Goal: Information Seeking & Learning: Check status

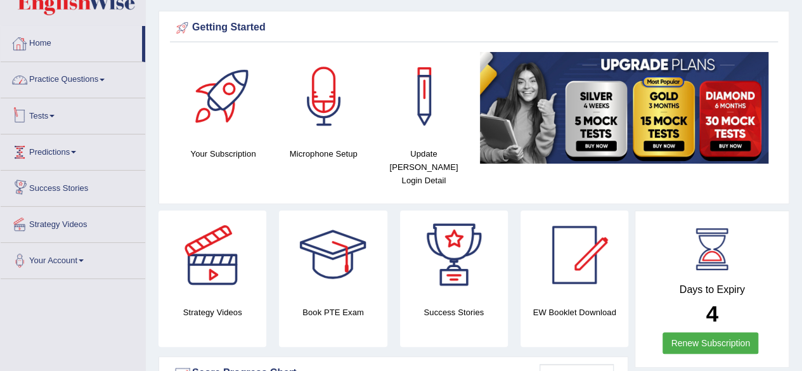
scroll to position [16, 0]
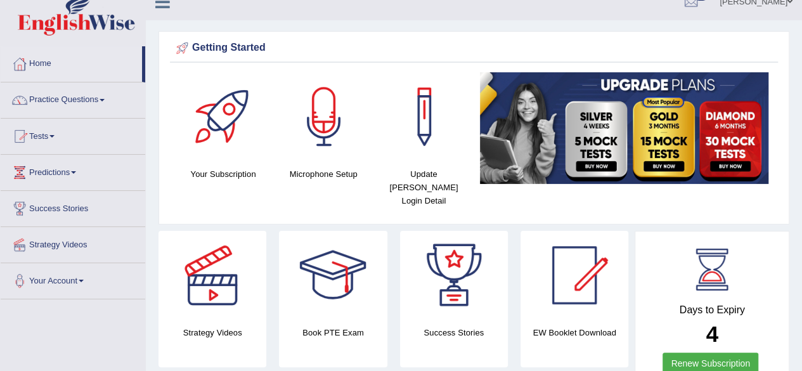
click at [54, 135] on span at bounding box center [51, 136] width 5 height 3
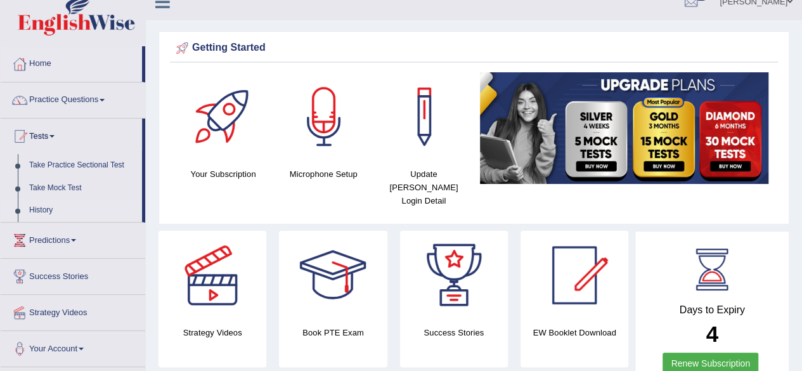
click at [46, 208] on link "History" at bounding box center [82, 210] width 118 height 23
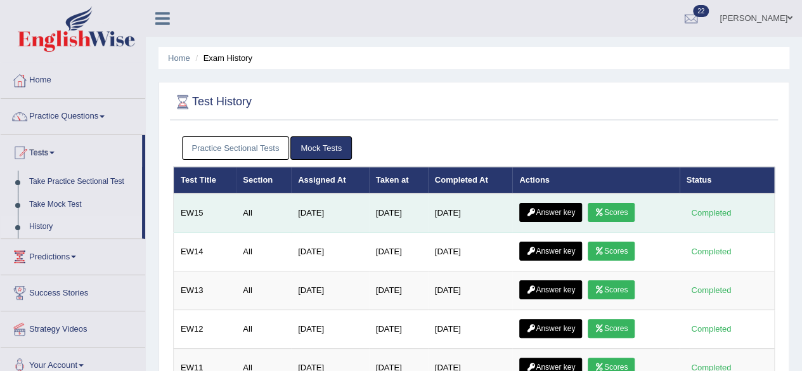
click at [624, 211] on link "Scores" at bounding box center [610, 212] width 47 height 19
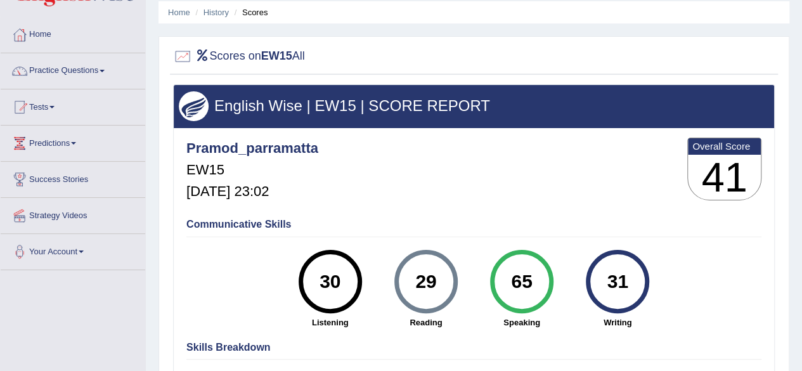
scroll to position [63, 0]
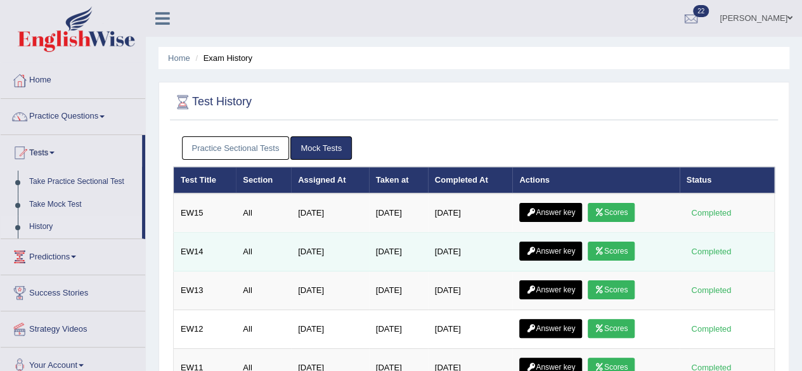
click at [617, 252] on link "Scores" at bounding box center [610, 250] width 47 height 19
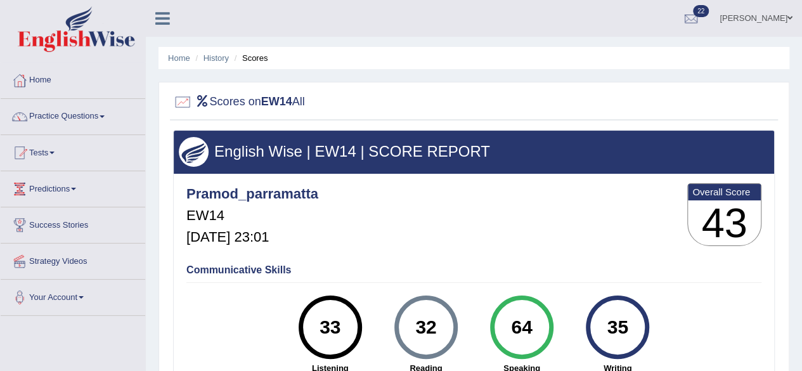
click at [155, 18] on link at bounding box center [163, 17] width 34 height 19
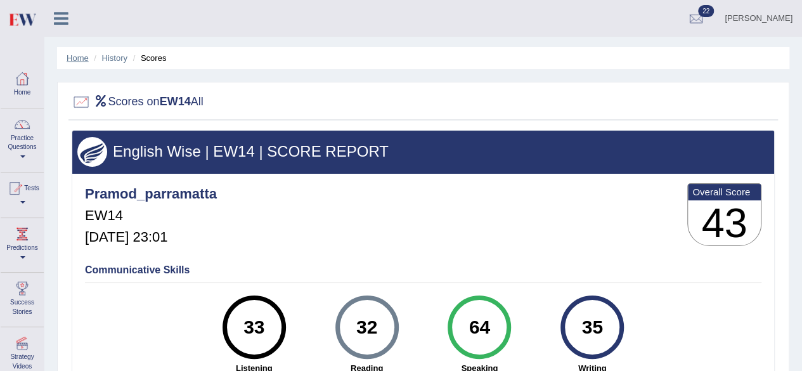
click at [80, 54] on link "Home" at bounding box center [78, 58] width 22 height 10
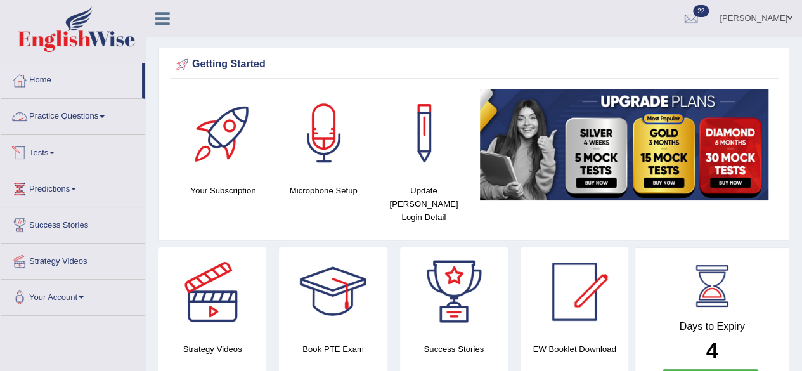
click at [57, 153] on link "Tests" at bounding box center [73, 151] width 144 height 32
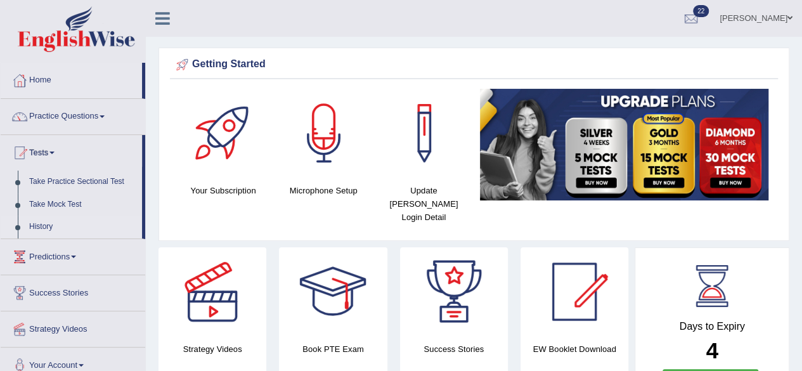
click at [49, 225] on link "History" at bounding box center [82, 226] width 118 height 23
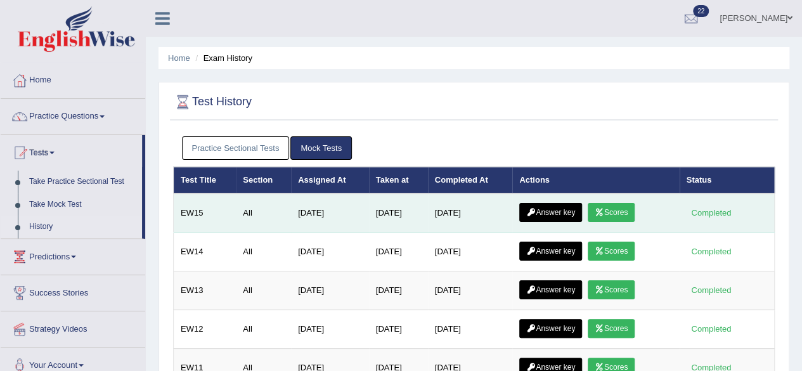
click at [565, 211] on link "Answer key" at bounding box center [550, 212] width 63 height 19
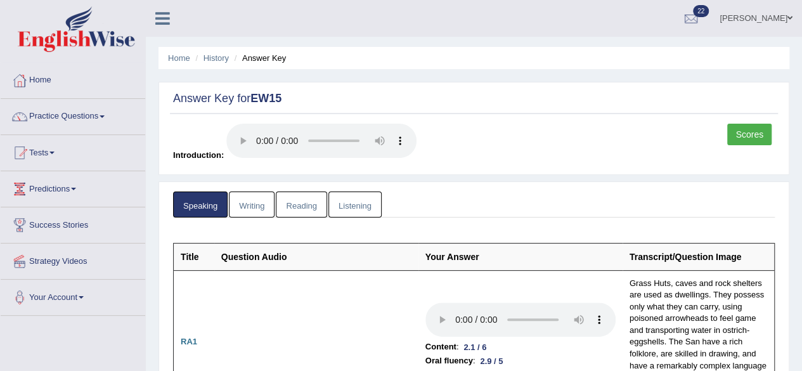
click at [259, 205] on link "Writing" at bounding box center [252, 204] width 46 height 26
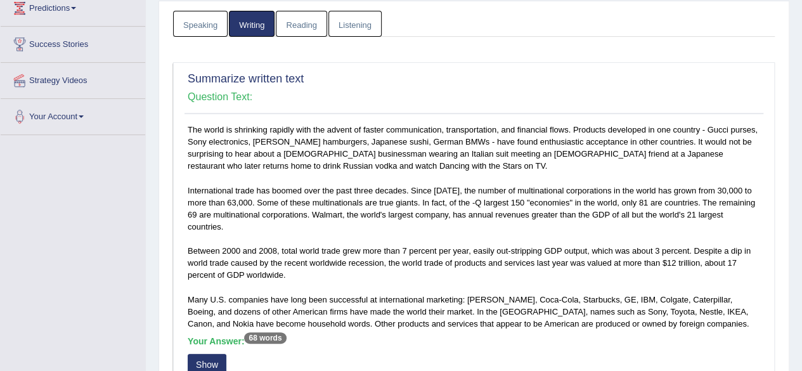
scroll to position [253, 0]
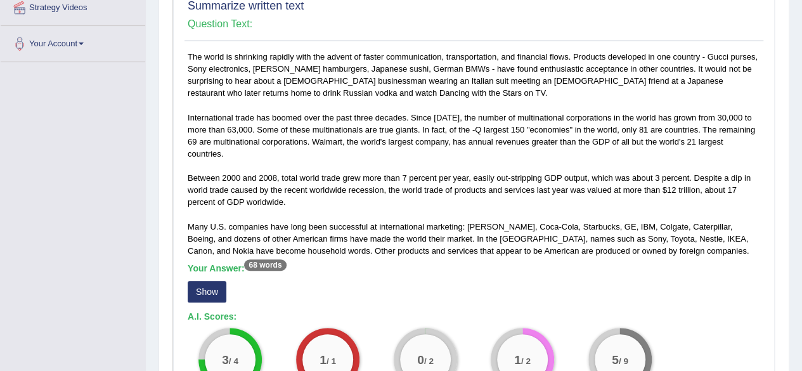
click at [213, 288] on button "Show" at bounding box center [207, 292] width 39 height 22
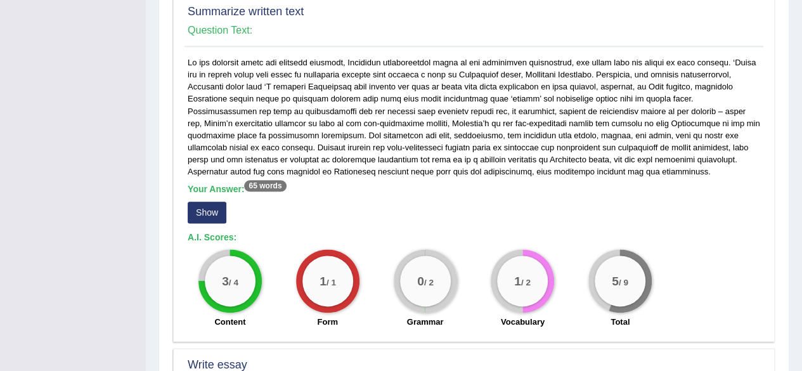
scroll to position [634, 0]
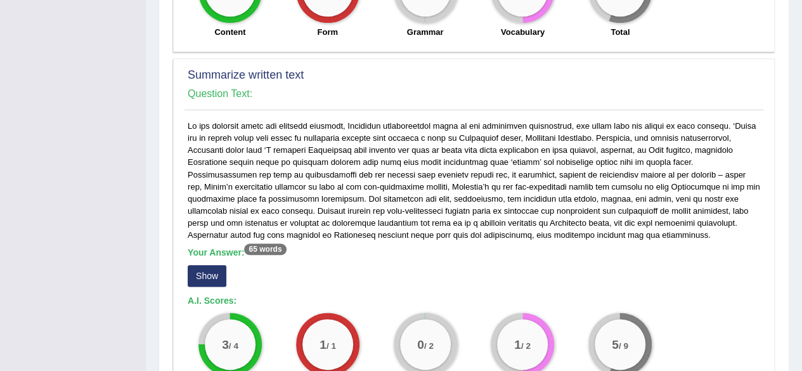
click at [210, 273] on button "Show" at bounding box center [207, 276] width 39 height 22
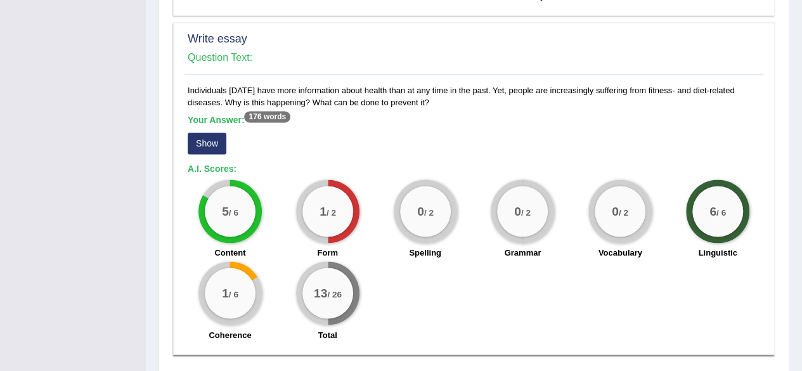
scroll to position [1072, 0]
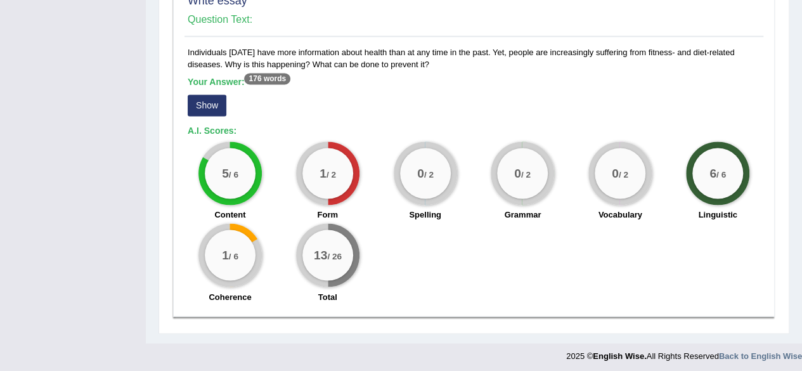
click at [214, 97] on button "Show" at bounding box center [207, 105] width 39 height 22
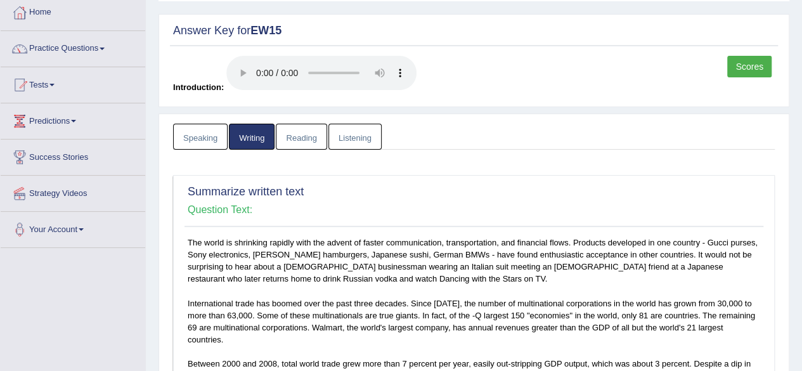
scroll to position [0, 0]
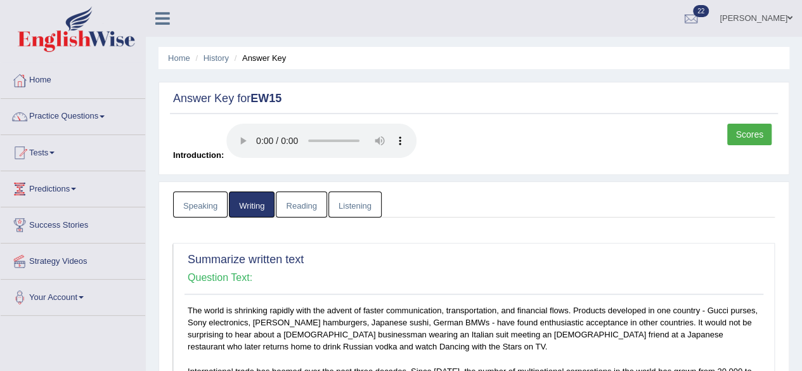
click at [307, 203] on link "Reading" at bounding box center [301, 204] width 51 height 26
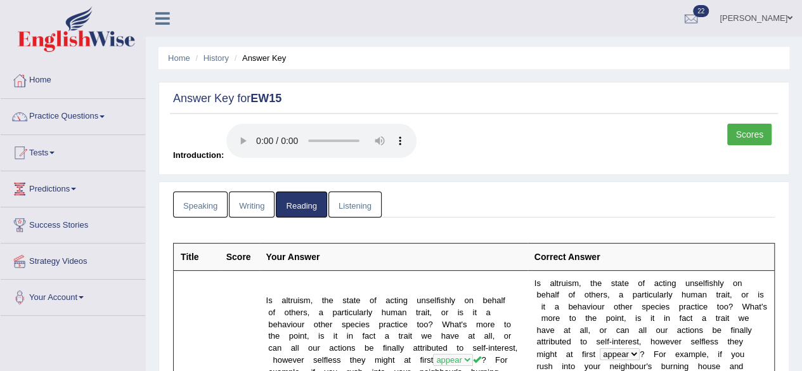
click at [345, 203] on link "Listening" at bounding box center [354, 204] width 53 height 26
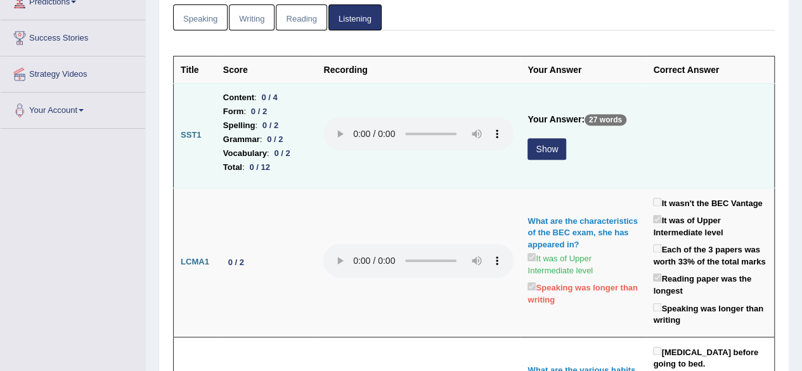
scroll to position [190, 0]
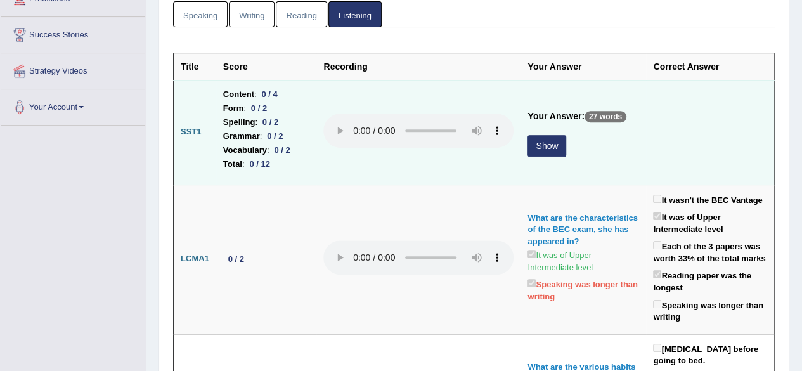
click at [541, 148] on button "Show" at bounding box center [546, 146] width 39 height 22
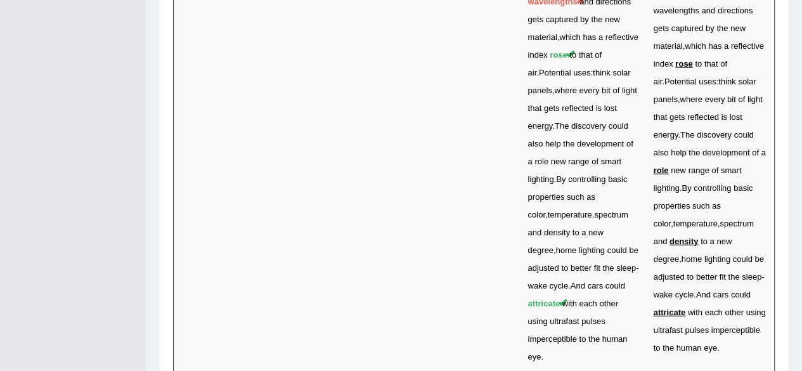
scroll to position [3879, 0]
